Goal: Task Accomplishment & Management: Contribute content

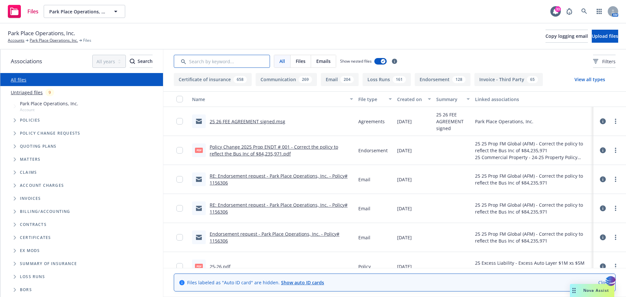
click at [197, 64] on input "Search by keyword..." at bounding box center [222, 61] width 96 height 13
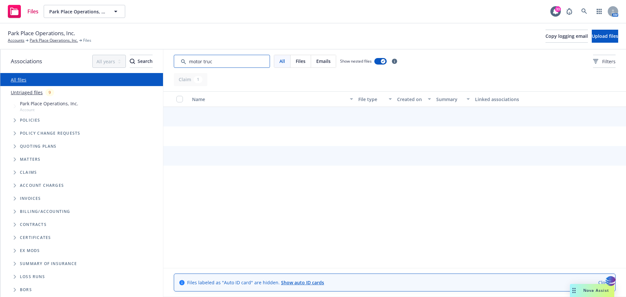
type input "motor truck"
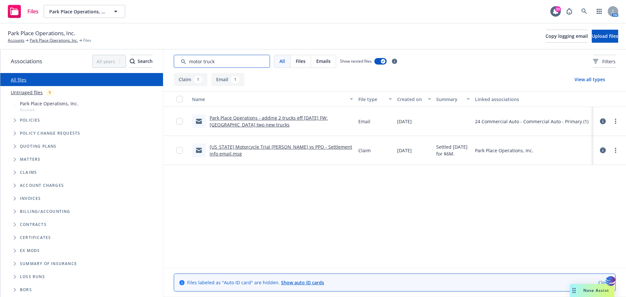
drag, startPoint x: 222, startPoint y: 60, endPoint x: 151, endPoint y: 60, distance: 70.7
click at [151, 60] on div "Associations All years 2027 2026 2025 2024 2023 2022 2021 2020 2019 2018 2017 2…" at bounding box center [312, 173] width 625 height 247
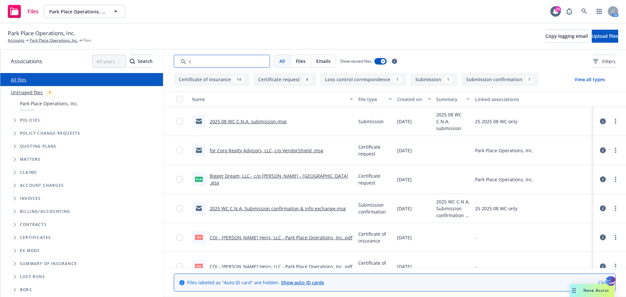
type input "c"
click at [45, 40] on link "Park Place Operations, Inc." at bounding box center [54, 40] width 48 height 6
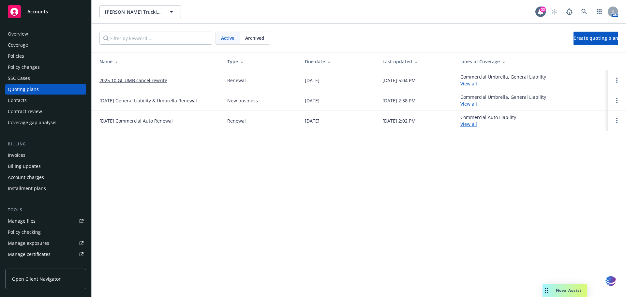
click at [21, 36] on div "Overview" at bounding box center [18, 34] width 20 height 10
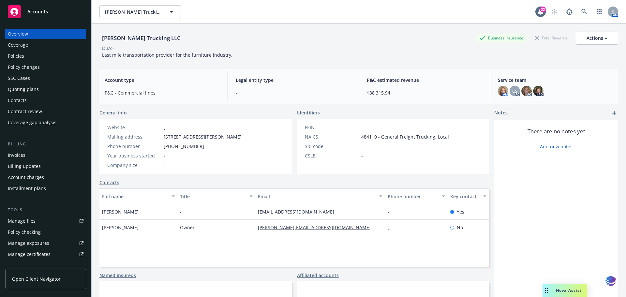
click at [28, 221] on div "Manage files" at bounding box center [22, 221] width 28 height 10
click at [15, 58] on div "Policies" at bounding box center [16, 56] width 16 height 10
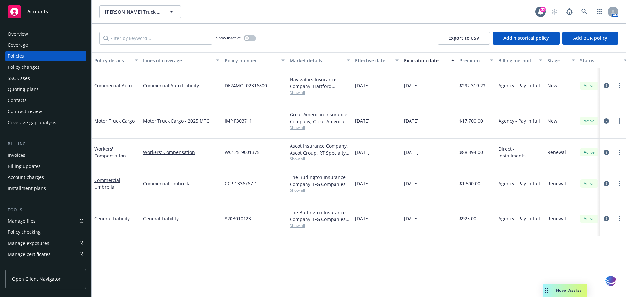
click at [32, 219] on div "Manage files" at bounding box center [22, 221] width 28 height 10
click at [113, 118] on link "Motor Truck Cargo" at bounding box center [114, 121] width 40 height 6
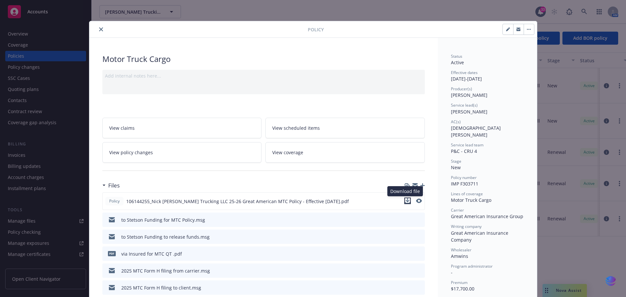
click at [405, 199] on icon "download file" at bounding box center [407, 200] width 5 height 5
click at [100, 30] on icon "close" at bounding box center [101, 29] width 4 height 4
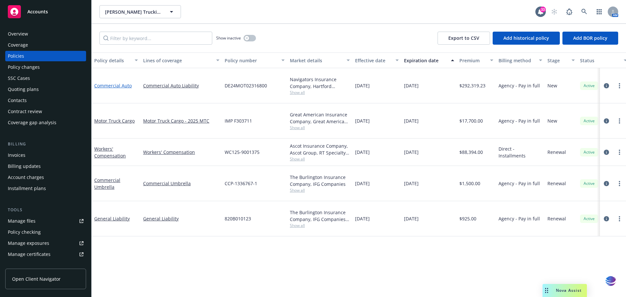
click at [121, 82] on link "Commercial Auto" at bounding box center [112, 85] width 37 height 6
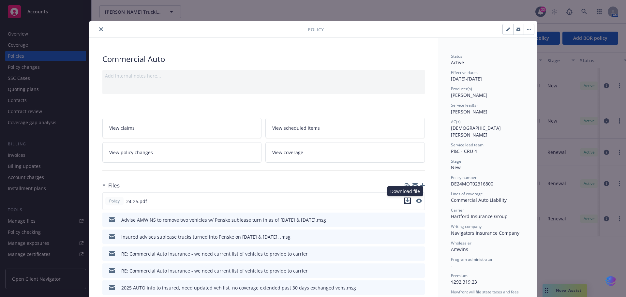
click at [405, 201] on icon "download file" at bounding box center [407, 200] width 4 height 4
click at [109, 219] on icon at bounding box center [112, 220] width 6 height 6
click at [417, 220] on icon "preview file" at bounding box center [418, 219] width 6 height 5
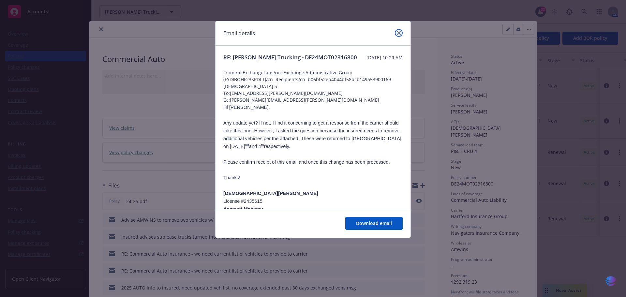
click at [397, 32] on icon "close" at bounding box center [399, 33] width 4 height 4
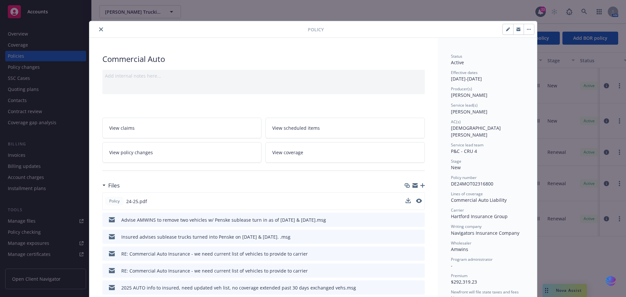
click at [99, 28] on icon "close" at bounding box center [101, 29] width 4 height 4
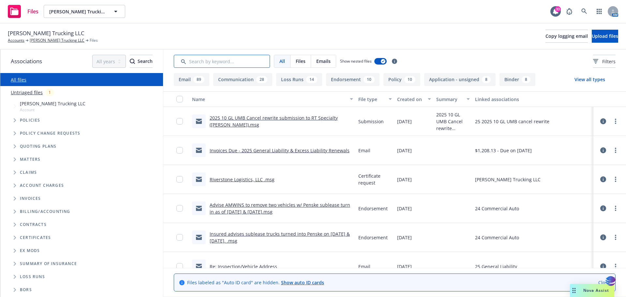
click at [213, 59] on input "Search by keyword..." at bounding box center [222, 61] width 96 height 13
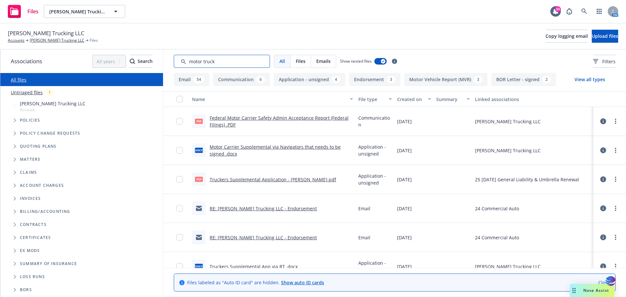
type input "motor truck"
click at [257, 145] on link "Motor Carrier Supplemental via Navigators that needs to be signed .docx" at bounding box center [275, 150] width 131 height 13
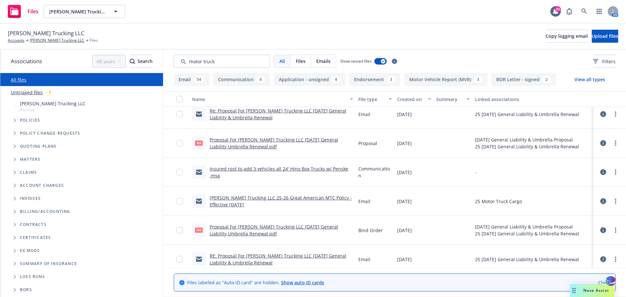
scroll to position [1483, 0]
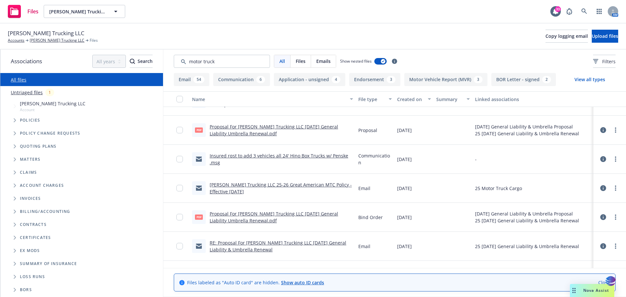
click at [15, 120] on icon "Tree Example" at bounding box center [15, 120] width 2 height 4
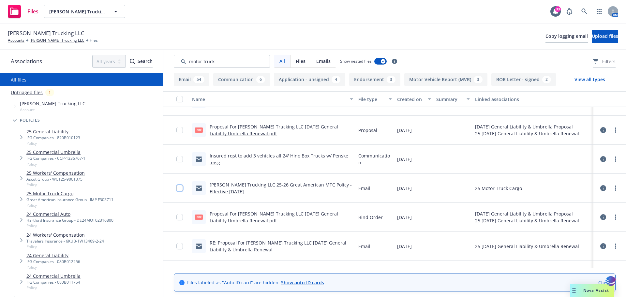
click at [179, 187] on input "checkbox" at bounding box center [179, 188] width 7 height 7
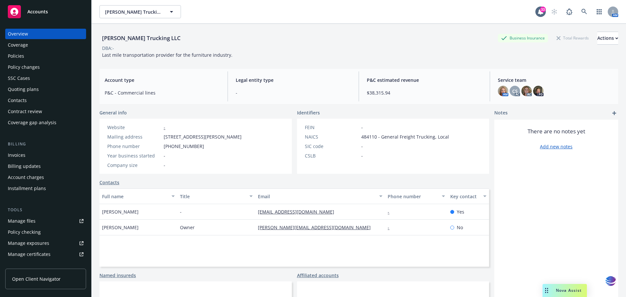
click at [22, 57] on div "Policies" at bounding box center [16, 56] width 16 height 10
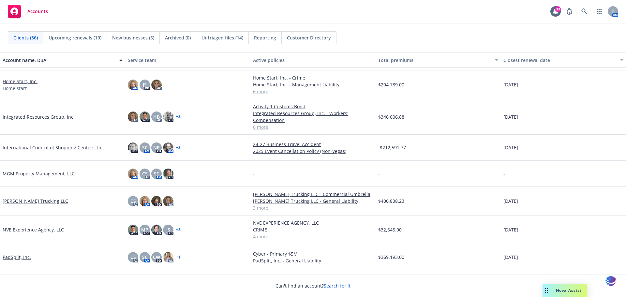
scroll to position [442, 0]
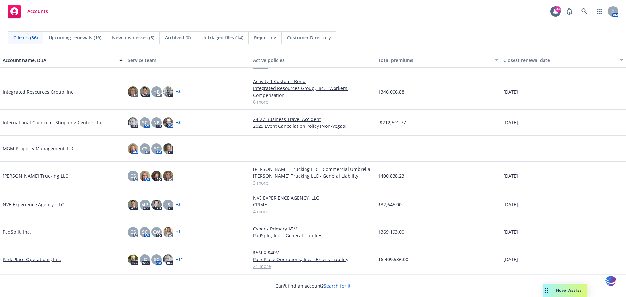
click at [30, 203] on link "NVE Experience Agency, LLC" at bounding box center [33, 204] width 61 height 7
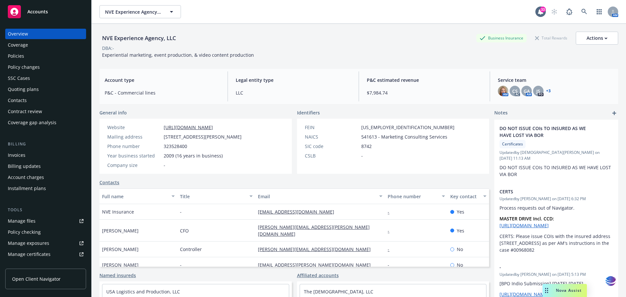
click at [23, 55] on div "Policies" at bounding box center [16, 56] width 16 height 10
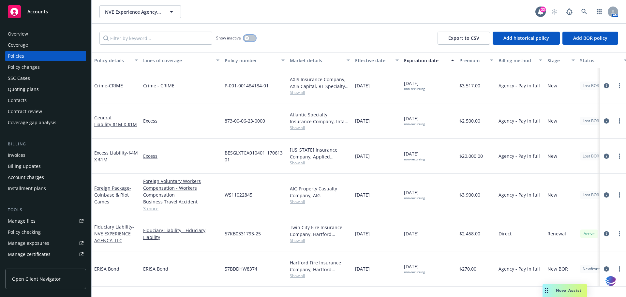
click at [248, 38] on div "button" at bounding box center [246, 38] width 5 height 5
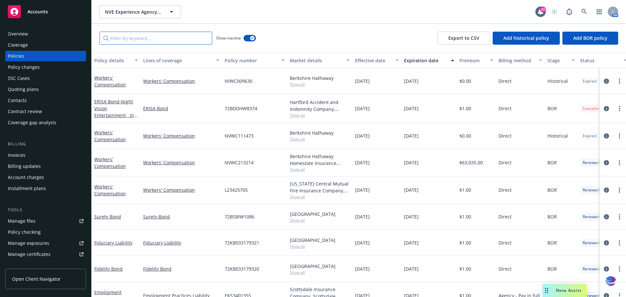
click at [120, 40] on input "Filter by keyword..." at bounding box center [155, 38] width 113 height 13
paste input "7100436320000"
type input "7100436320000"
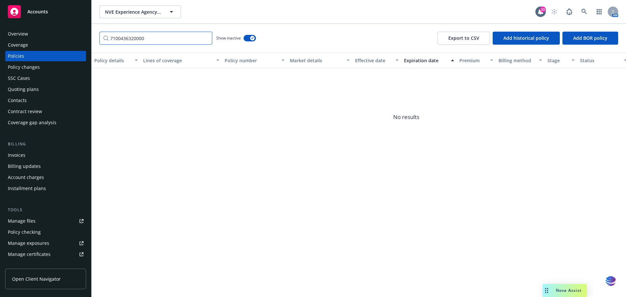
click at [204, 38] on input "7100436320000" at bounding box center [155, 38] width 113 height 13
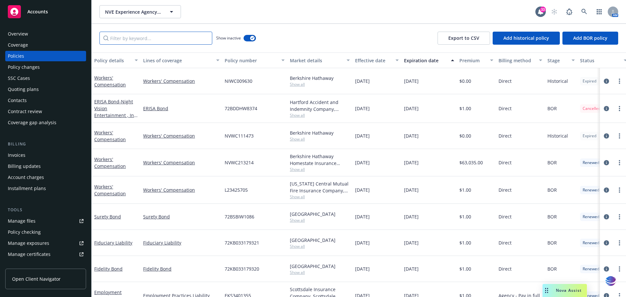
click at [116, 37] on input "Filter by keyword..." at bounding box center [155, 38] width 113 height 13
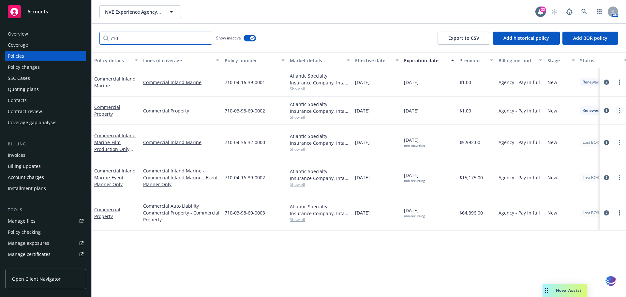
type input "710"
click at [110, 135] on link "Commercial Inland Marine - Film Production Only (DICE)" at bounding box center [114, 145] width 41 height 27
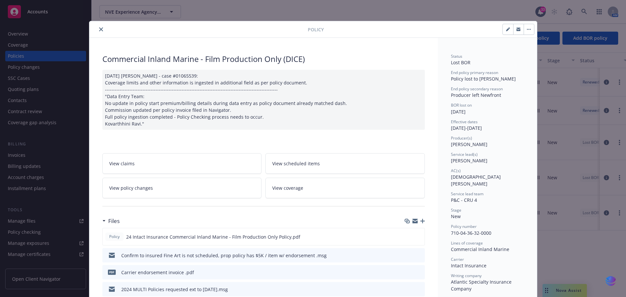
click at [420, 222] on icon "button" at bounding box center [422, 221] width 5 height 5
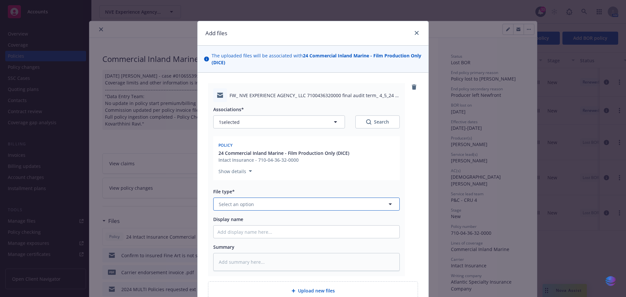
click at [388, 204] on icon "button" at bounding box center [389, 204] width 3 height 2
type input "audit"
click at [267, 221] on div "Audits" at bounding box center [306, 221] width 178 height 9
click at [251, 235] on input "Display name" at bounding box center [306, 231] width 186 height 12
type textarea "x"
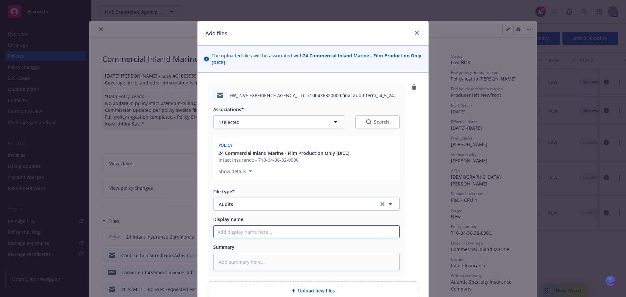
type input "2"
type textarea "x"
type input "20"
type textarea "x"
type input "202"
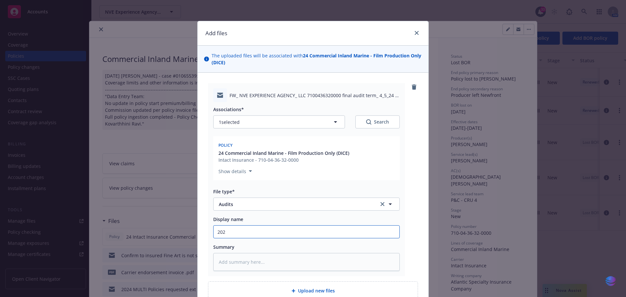
type textarea "x"
type input "2024"
type textarea "x"
type input "2024"
type textarea "x"
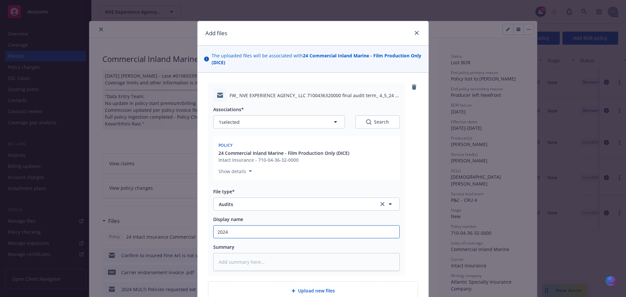
type input "2024 I"
type textarea "x"
type input "2024 IN"
type textarea "x"
type input "2024 INL"
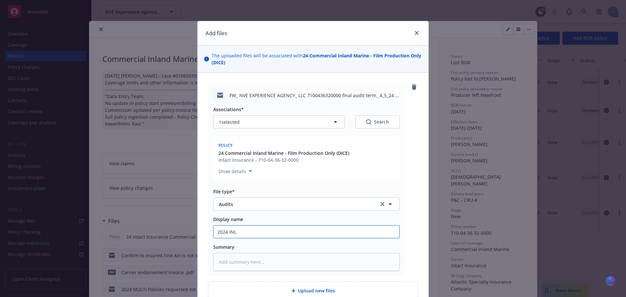
type textarea "x"
type input "2024 INLA"
type textarea "x"
type input "2024 INLAN"
type textarea "x"
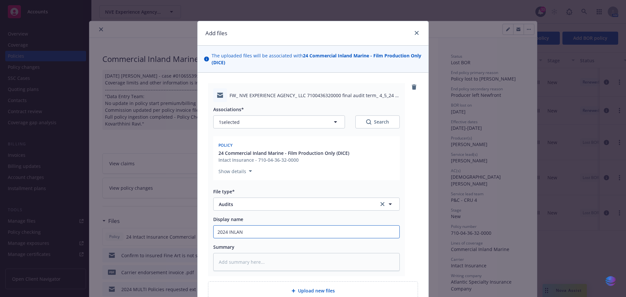
type input "2024 INLAND"
type textarea "x"
type input "2024 INLAND"
type textarea "x"
type input "2024 INLAND M"
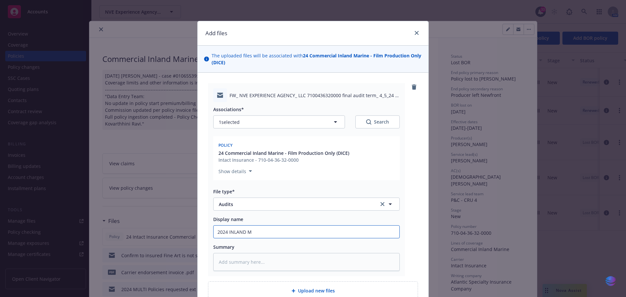
type textarea "x"
type input "2024 INLAND MA"
type textarea "x"
type input "2024 INLAND MAR"
type textarea "x"
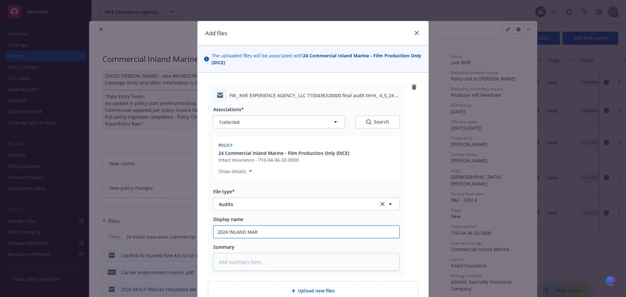
type input "2024 INLAND MARI"
type textarea "x"
type input "2024 INLAND MARIN"
type textarea "x"
type input "2024 INLAND MARINE"
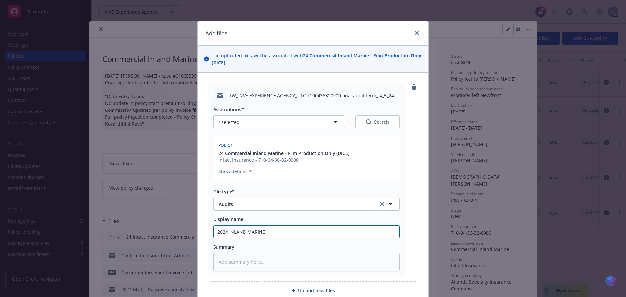
type textarea "x"
type input "2024 INLAND MARINE"
type textarea "x"
type input "2024 INLAND MARINE A"
type textarea "x"
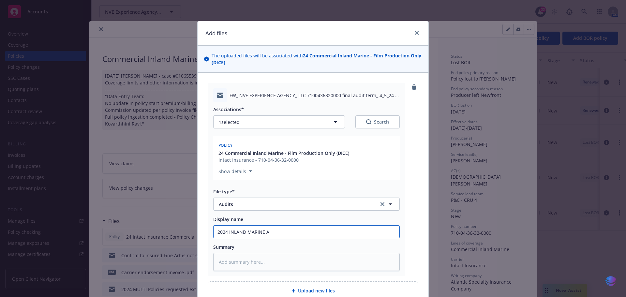
type input "2024 INLAND MARINE Au"
type textarea "x"
type input "2024 INLAND MARINE Aud"
type textarea "x"
type input "2024 INLAND MARINE Audi"
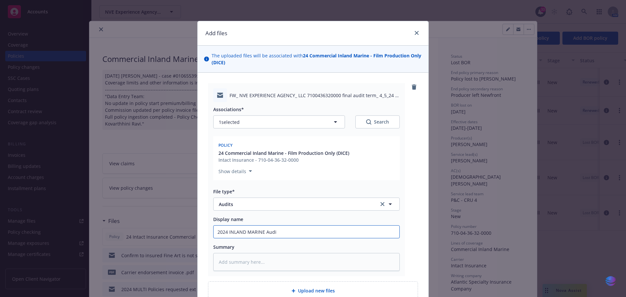
type textarea "x"
type input "2024 INLAND MARINE Audit"
type textarea "x"
type input "2024 INLAND MARINE Audit"
type textarea "x"
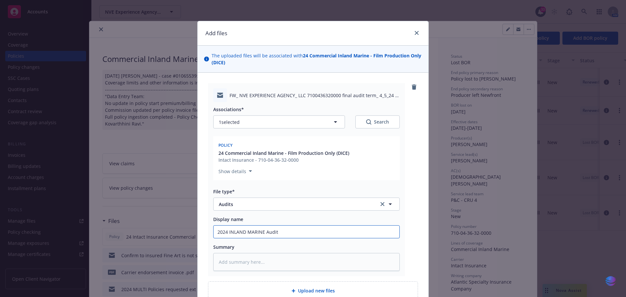
type input "2024 INLAND MARINE Audit t"
type textarea "x"
type input "2024 INLAND MARINE Audit to"
type textarea "x"
type input "2024 INLAND MARINE Audit to"
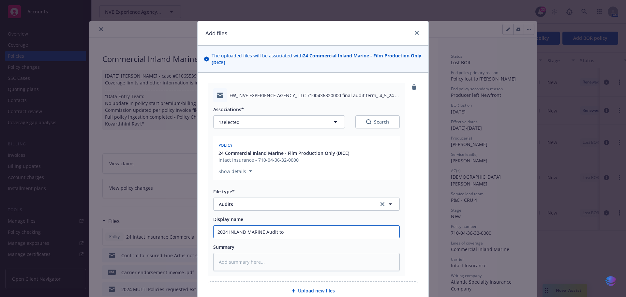
type textarea "x"
type input "2024 INLAND MARINE Audit to C"
type textarea "x"
type input "2024 INLAND MARINE Audit to Ch"
type textarea "x"
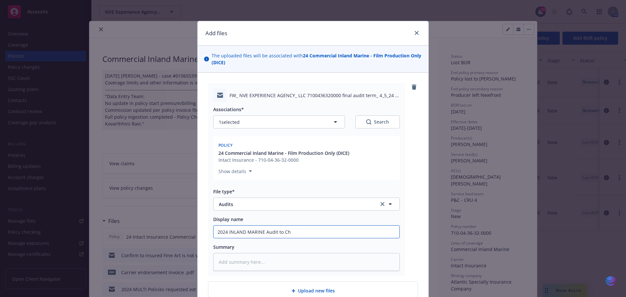
type input "2024 INLAND MARINE Audit to Chr"
type textarea "x"
type input "2024 INLAND MARINE Audit to Chri"
type textarea "x"
type input "2024 INLAND MARINE Audit to Chris"
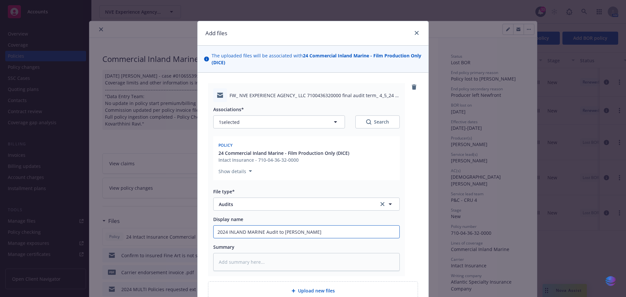
type textarea "x"
type input "2024 INLAND MARINE Audit to Christ"
type textarea "x"
type input "2024 INLAND MARINE Audit to Christi"
type textarea "x"
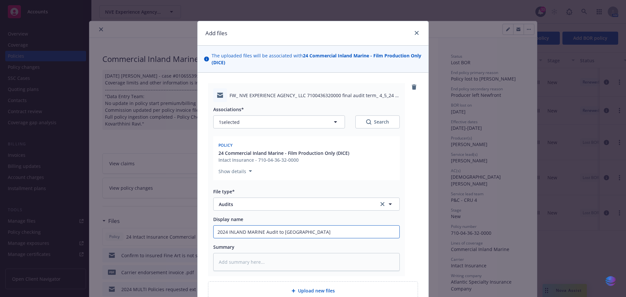
type input "2024 INLAND MARINE Audit to Christia"
type textarea "x"
type input "2024 INLAND MARINE Audit to Christian"
type textarea "x"
type input "2024 INLAND MARINE Audit to Christian"
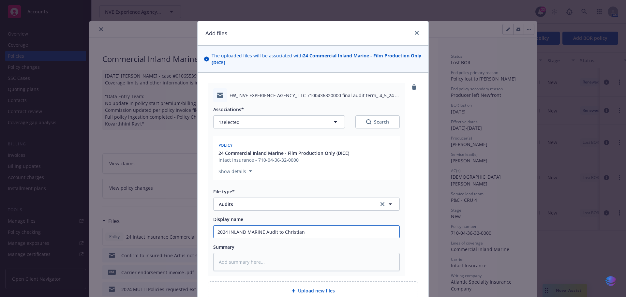
type textarea "x"
type input "2024 INLAND MARINE Audit to Christian f"
type textarea "x"
type input "2024 INLAND MARINE Audit to Christian fo"
type textarea "x"
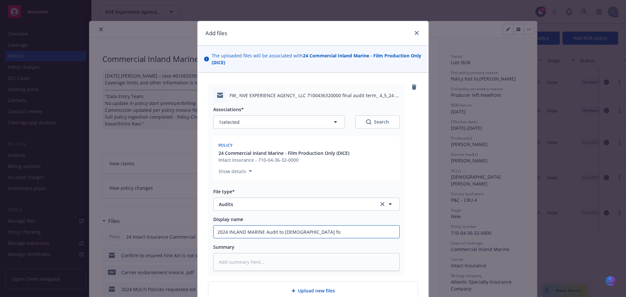
type input "2024 INLAND MARINE Audit to Christian for"
type textarea "x"
type input "2024 INLAND MARINE Audit to Christian for"
type textarea "x"
type input "2024 INLAND MARINE Audit to Christian for p"
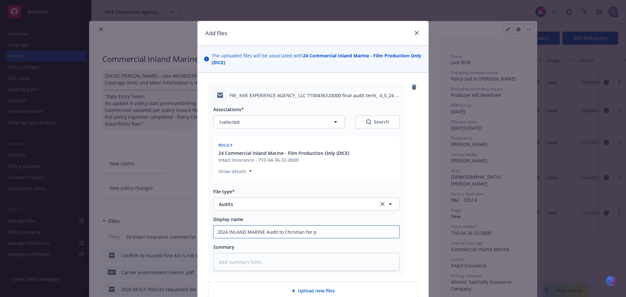
type textarea "x"
type input "2024 INLAND MARINE Audit to Christian for pr"
type textarea "x"
type input "2024 INLAND MARINE Audit to Christian for pro"
type textarea "x"
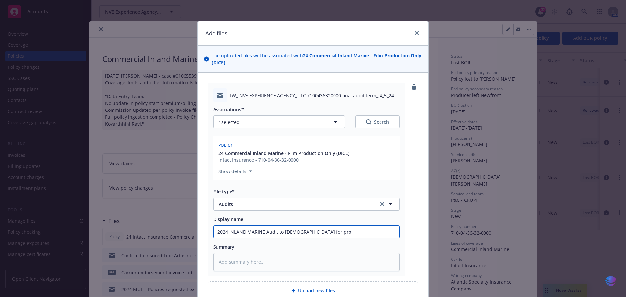
type input "2024 INLAND MARINE Audit to Christian for proc"
type textarea "x"
type input "2024 INLAND MARINE Audit to Christian for proce"
type textarea "x"
type input "2024 INLAND MARINE Audit to Christian for proces"
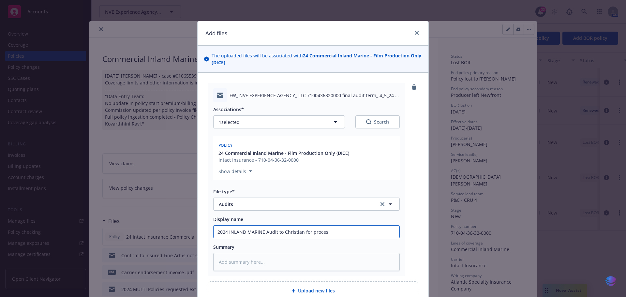
type textarea "x"
type input "2024 INLAND MARINE Audit to Christian for process"
type textarea "x"
type input "2024 INLAND MARINE Audit to Christian for processi"
type textarea "x"
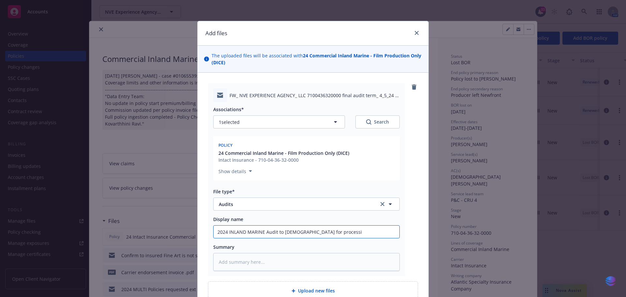
type input "2024 INLAND MARINE Audit to Christian for processin"
type textarea "x"
drag, startPoint x: 215, startPoint y: 235, endPoint x: 348, endPoint y: 241, distance: 133.1
click at [348, 241] on div "Associations* 1 selected Search Policy 24 Commercial Inland Marine - Film Produ…" at bounding box center [306, 186] width 186 height 169
type input "2024 INLAND MARINE Audit to Christian for processing"
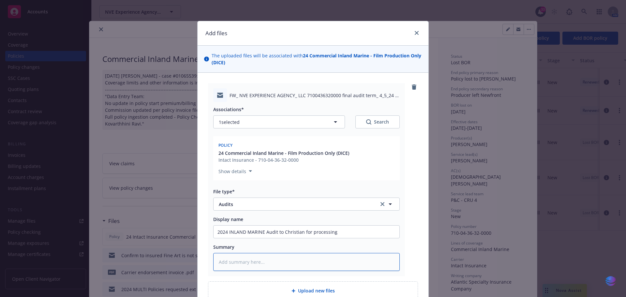
click at [228, 263] on textarea at bounding box center [306, 262] width 186 height 18
paste textarea "2024 INLAND MARINE Audit to Christian for processing"
type textarea "x"
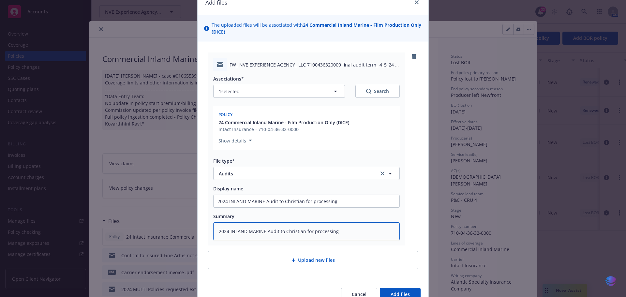
scroll to position [64, 0]
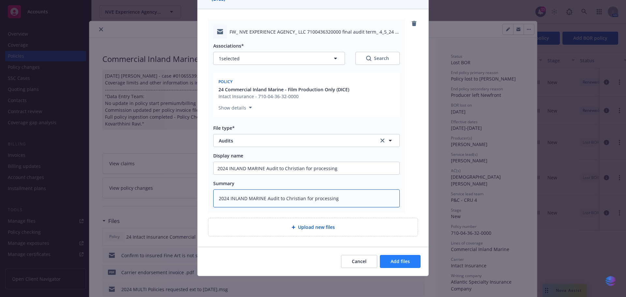
type textarea "2024 INLAND MARINE Audit to Christian for processing"
click at [384, 261] on button "Add files" at bounding box center [400, 261] width 41 height 13
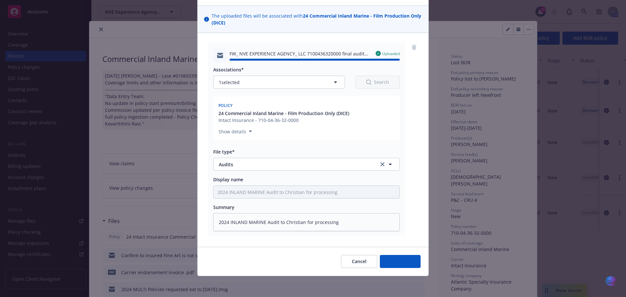
type textarea "x"
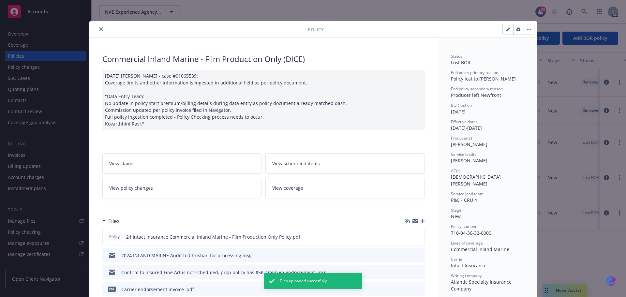
click at [99, 27] on icon "close" at bounding box center [101, 29] width 4 height 4
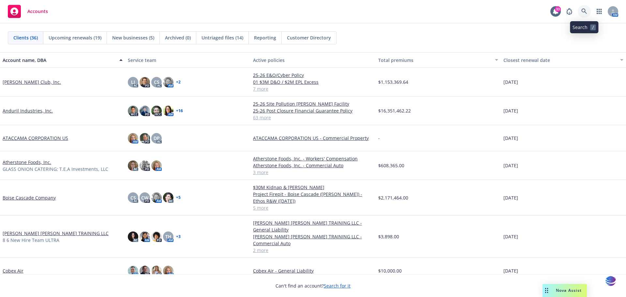
click at [581, 14] on icon at bounding box center [584, 11] width 6 height 6
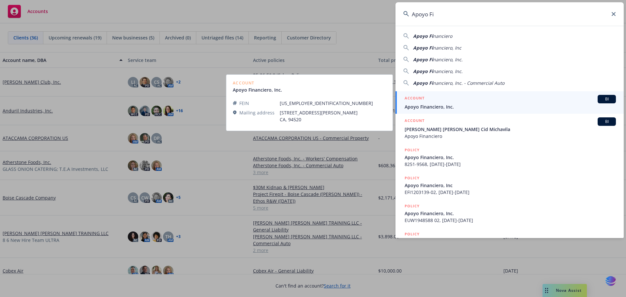
type input "Apoyo Fi"
click at [442, 104] on span "Apoyo Financiero, Inc." at bounding box center [509, 106] width 211 height 7
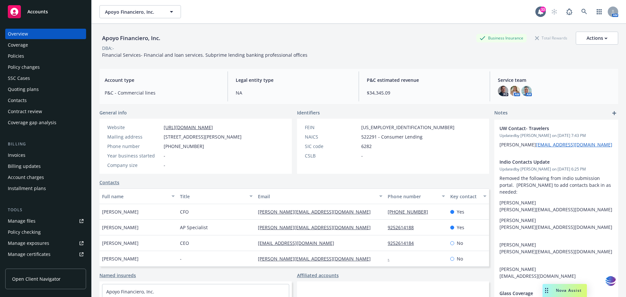
click at [22, 57] on div "Policies" at bounding box center [16, 56] width 16 height 10
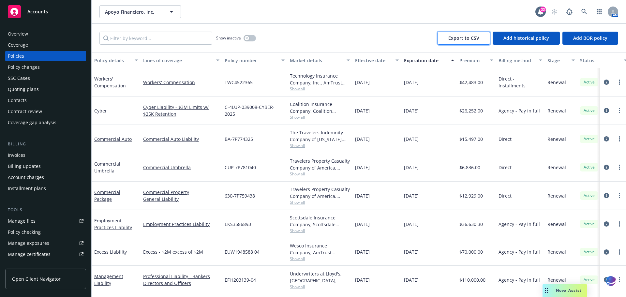
click at [467, 37] on span "Export to CSV" at bounding box center [463, 38] width 31 height 6
click at [39, 9] on span "Accounts" at bounding box center [37, 11] width 21 height 5
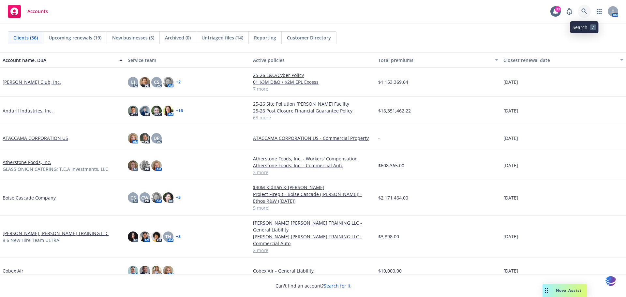
click at [583, 10] on icon at bounding box center [584, 11] width 6 height 6
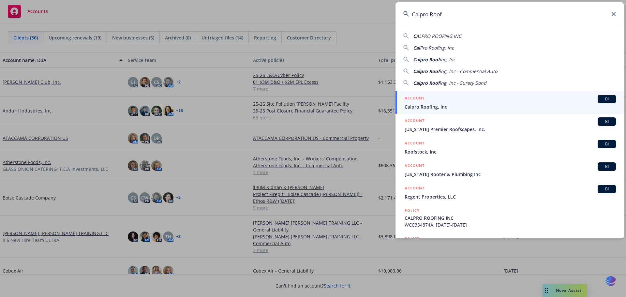
type input "Calpro Roof"
click at [434, 107] on span "Calpro Roofing, Inc" at bounding box center [509, 106] width 211 height 7
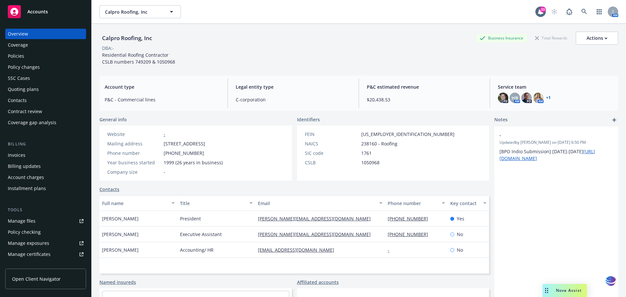
click at [19, 57] on div "Policies" at bounding box center [16, 56] width 16 height 10
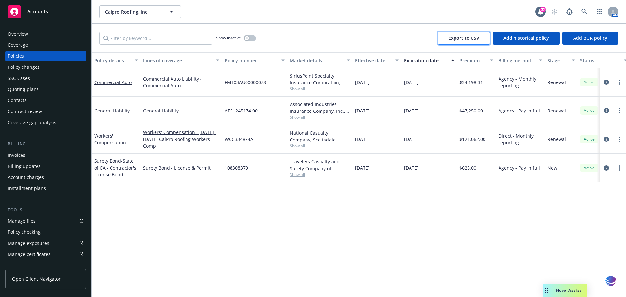
click at [474, 39] on span "Export to CSV" at bounding box center [463, 38] width 31 height 6
click at [40, 11] on span "Accounts" at bounding box center [37, 11] width 21 height 5
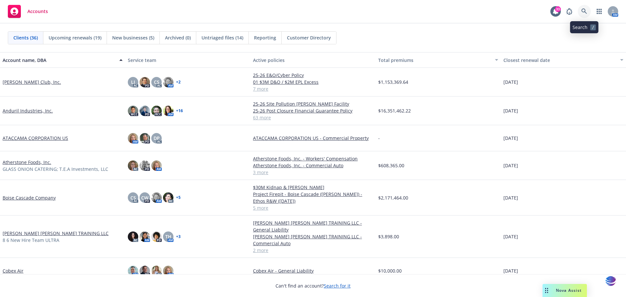
click at [583, 12] on icon at bounding box center [584, 11] width 6 height 6
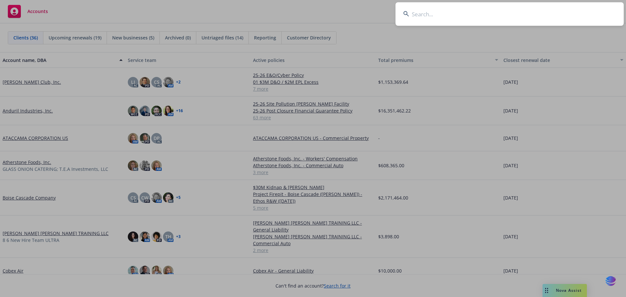
click at [423, 15] on input at bounding box center [509, 13] width 228 height 23
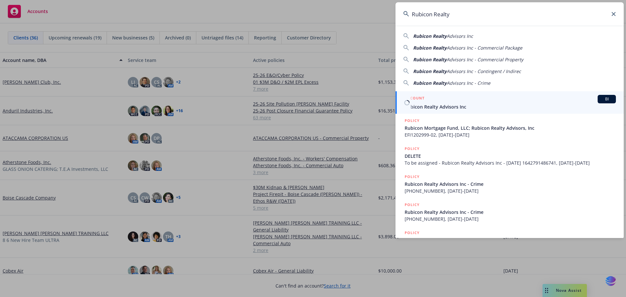
type input "Rubicon Realty"
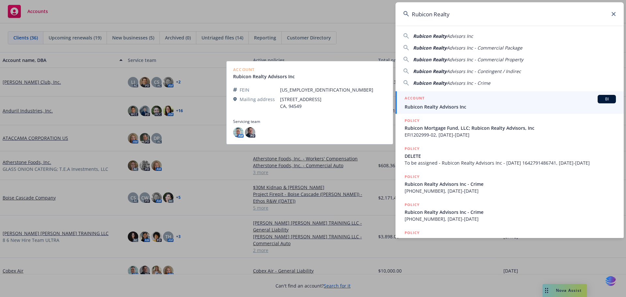
click at [433, 107] on span "Rubicon Realty Advisors Inc" at bounding box center [509, 106] width 211 height 7
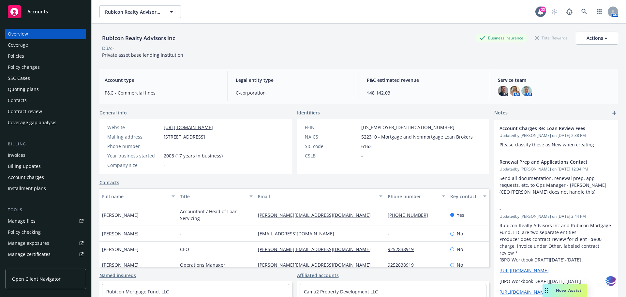
click at [385, 14] on div "Rubicon Realty Advisors Inc Rubicon Realty Advisors Inc" at bounding box center [317, 11] width 436 height 13
click at [13, 55] on div "Policies" at bounding box center [16, 56] width 16 height 10
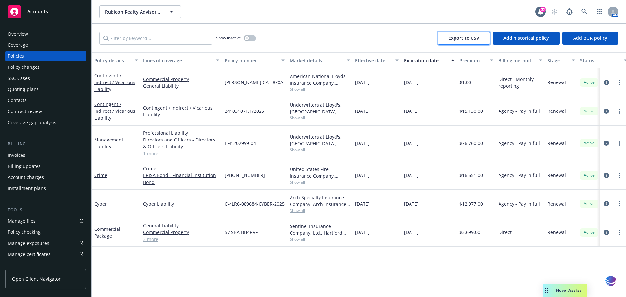
click at [456, 36] on span "Export to CSV" at bounding box center [463, 38] width 31 height 6
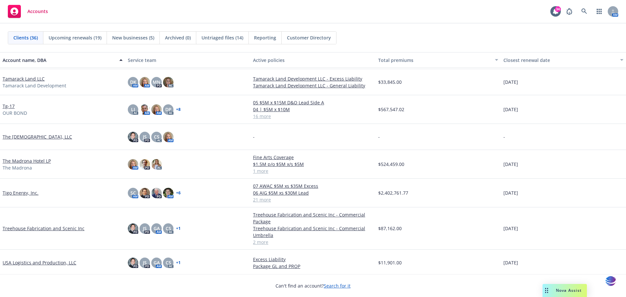
scroll to position [757, 0]
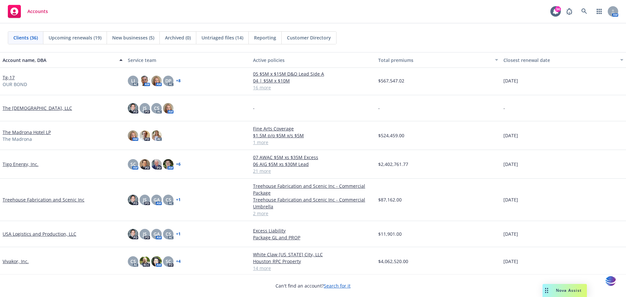
click at [42, 236] on link "USA Logistics and Production, LLC" at bounding box center [40, 233] width 74 height 7
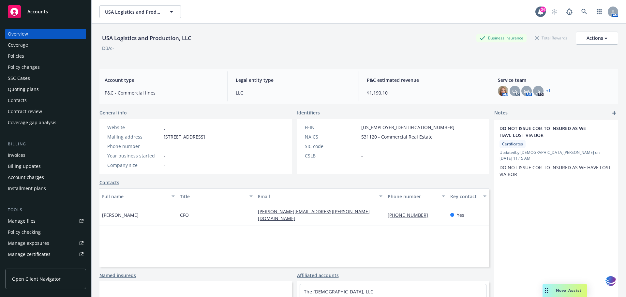
click at [24, 58] on div "Policies" at bounding box center [46, 56] width 76 height 10
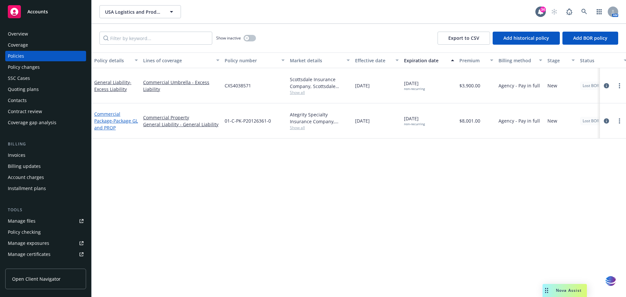
click at [105, 111] on link "Commercial Package - Package GL and PROP" at bounding box center [116, 121] width 44 height 20
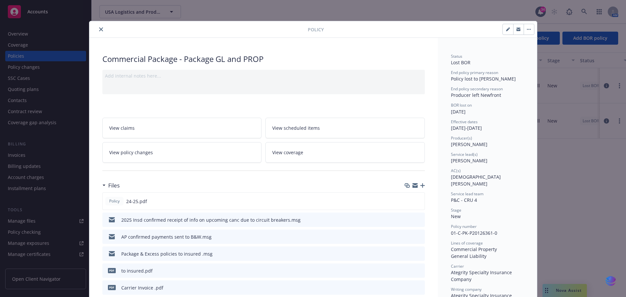
click at [420, 185] on icon "button" at bounding box center [422, 185] width 5 height 5
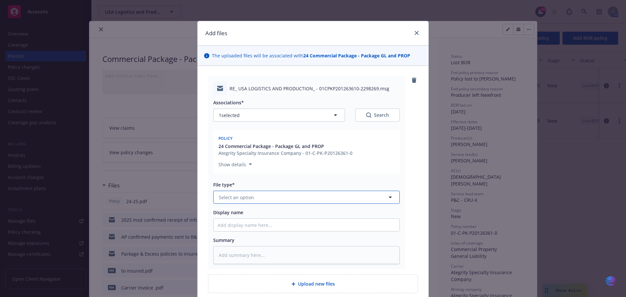
click at [386, 196] on icon "button" at bounding box center [390, 197] width 8 height 8
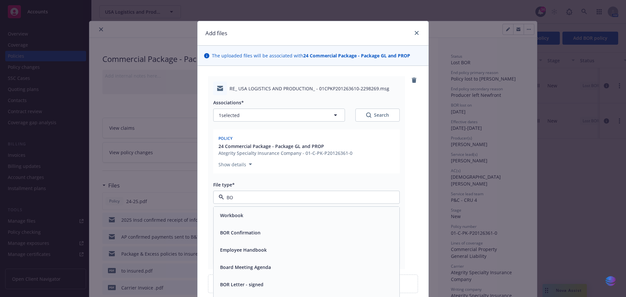
type input "BOR"
click at [257, 214] on span "BOR Confirmation" at bounding box center [240, 215] width 40 height 7
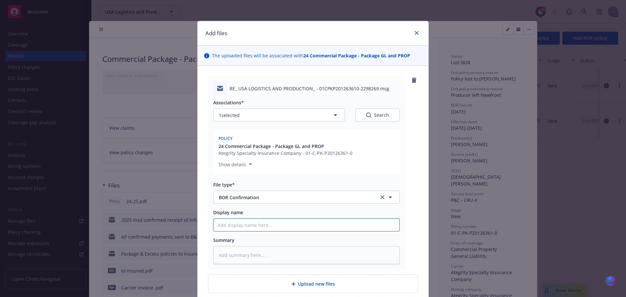
click at [239, 226] on input "Display name" at bounding box center [306, 225] width 186 height 12
type textarea "x"
type input "2"
type textarea "x"
type input "20"
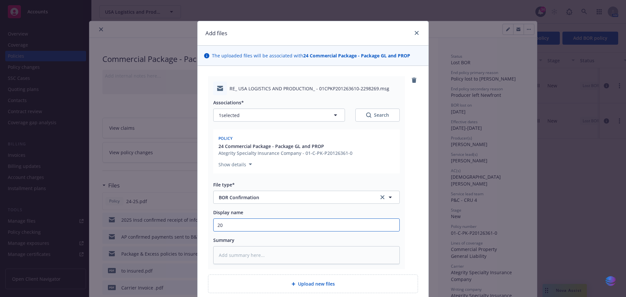
type textarea "x"
type input "202"
type textarea "x"
type input "2024"
type textarea "x"
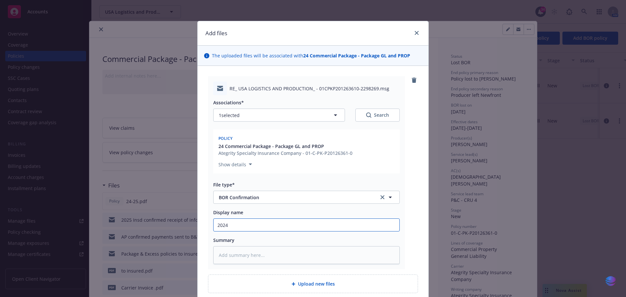
type input "2024"
type textarea "x"
type input "2024 C"
type textarea "x"
type input "2024 CP"
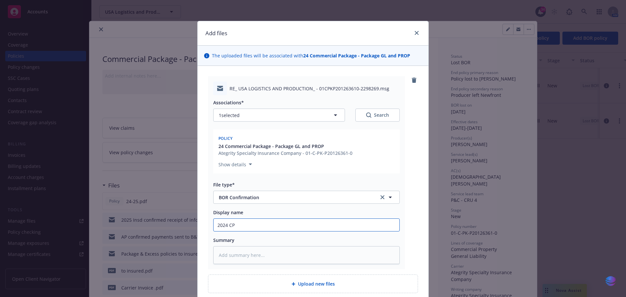
type textarea "x"
type input "2024 CPK"
type textarea "x"
type input "2024 CPKG"
type textarea "x"
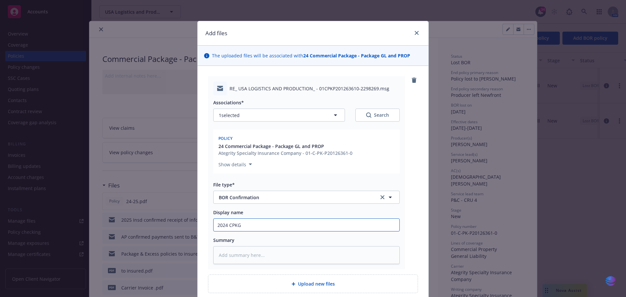
type input "2024 CPKG"
type textarea "x"
type input "2024 CPKG B"
type textarea "x"
type input "2024 CPKG BO"
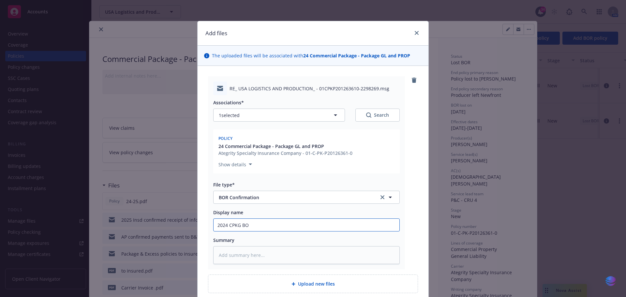
type textarea "x"
type input "2024 CPKG BOR"
type textarea "x"
type input "2024 CPKG BOR"
type textarea "x"
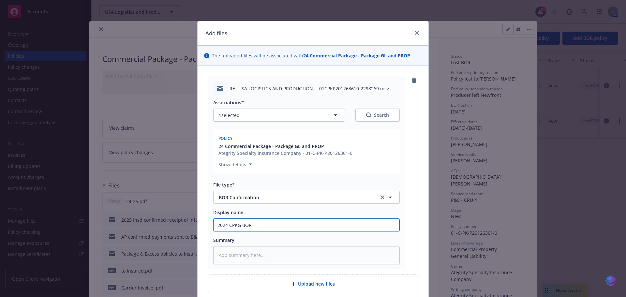
type input "2024 CPKG BOR t"
type textarea "x"
type input "2024 CPKG BOR to"
type textarea "x"
type input "2024 CPKG BOR to"
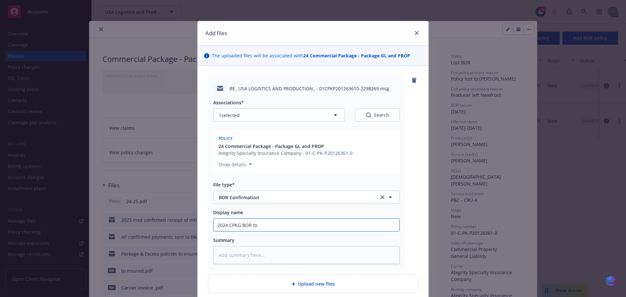
type textarea "x"
type input "2024 CPKG BOR to a"
type textarea "x"
type input "2024 CPKG BOR to a"
type textarea "x"
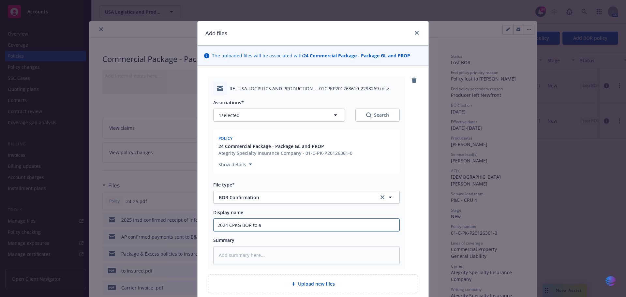
type input "2024 CPKG BOR to a n"
type textarea "x"
type input "2024 CPKG BOR to a ne"
type textarea "x"
type input "2024 CPKG BOR to a new"
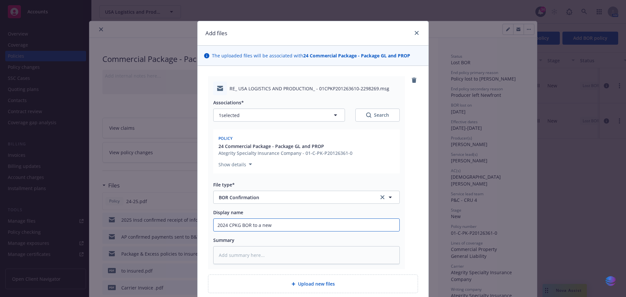
type textarea "x"
type input "2024 CPKG BOR to a new"
type textarea "x"
type input "2024 CPKG BOR to a new b"
type textarea "x"
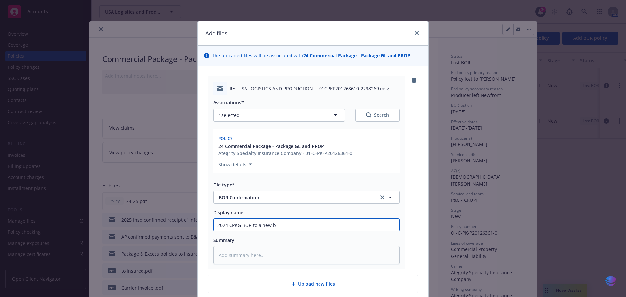
type input "2024 CPKG BOR to a new br"
type textarea "x"
type input "2024 CPKG BOR to a new bro"
type textarea "x"
type input "2024 CPKG BOR to a new brok"
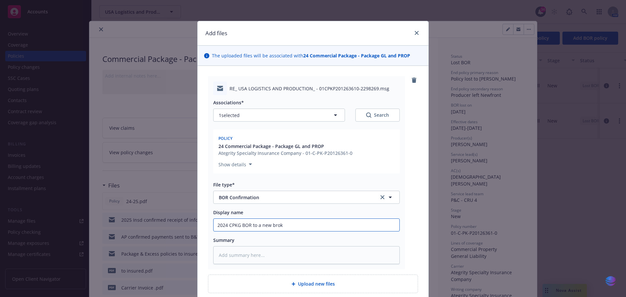
type textarea "x"
type input "2024 CPKG BOR to a new broke"
type textarea "x"
drag, startPoint x: 212, startPoint y: 224, endPoint x: 315, endPoint y: 224, distance: 102.3
click at [315, 224] on input "2024 CPKG BOR to a new broker" at bounding box center [306, 225] width 186 height 12
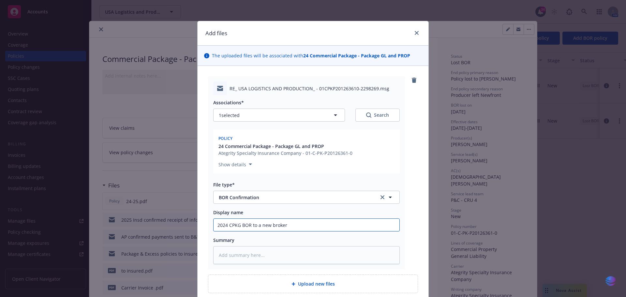
type input "2024 CPKG BOR to a new broker"
click at [223, 254] on textarea at bounding box center [306, 255] width 186 height 18
paste textarea "2024 CPKG BOR to a new broker"
type textarea "x"
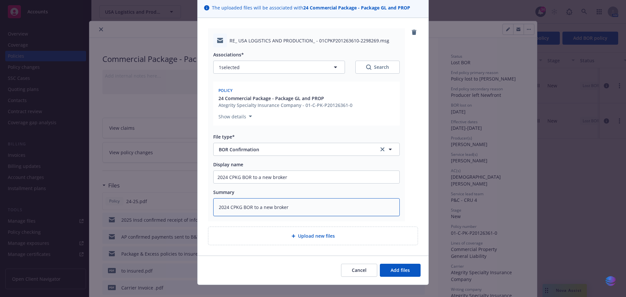
scroll to position [57, 0]
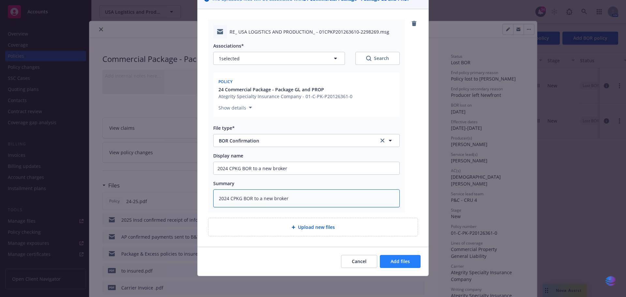
type textarea "2024 CPKG BOR to a new broker"
click at [395, 259] on span "Add files" at bounding box center [399, 261] width 19 height 6
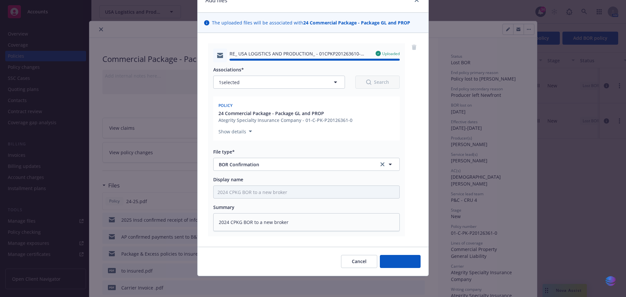
type textarea "x"
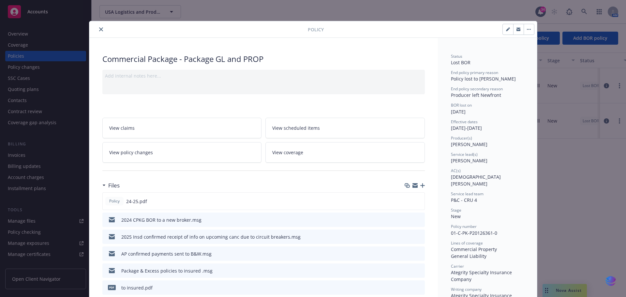
click at [99, 29] on icon "close" at bounding box center [101, 29] width 4 height 4
